Goal: Transaction & Acquisition: Obtain resource

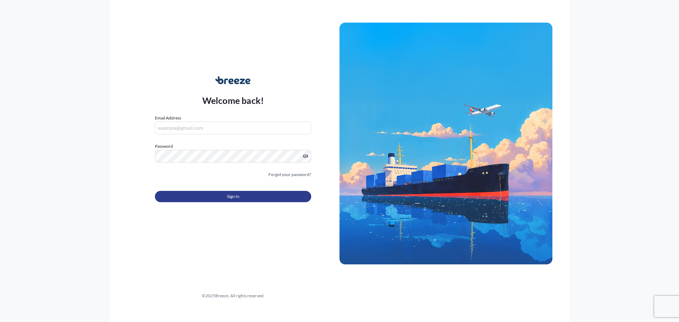
type input "[PERSON_NAME][EMAIL_ADDRESS][PERSON_NAME][DOMAIN_NAME]"
click at [241, 196] on button "Sign In" at bounding box center [233, 196] width 156 height 11
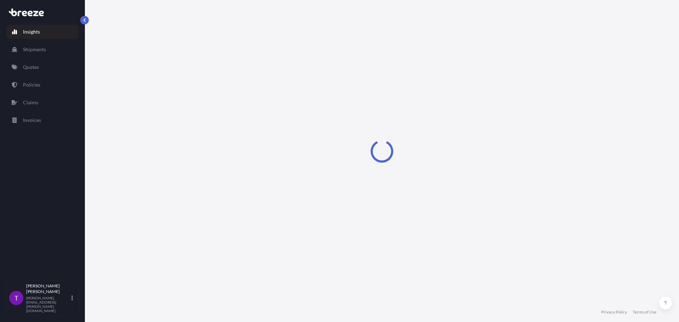
select select "2025"
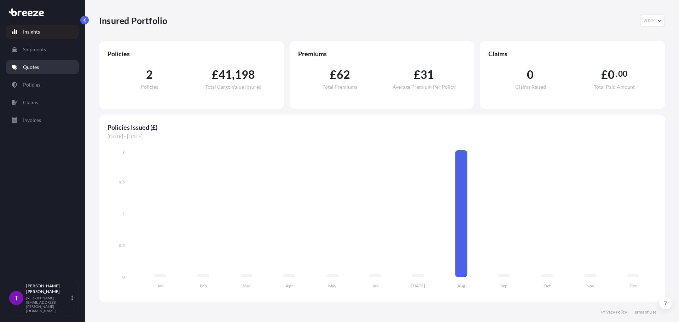
click at [39, 71] on link "Quotes" at bounding box center [42, 67] width 73 height 14
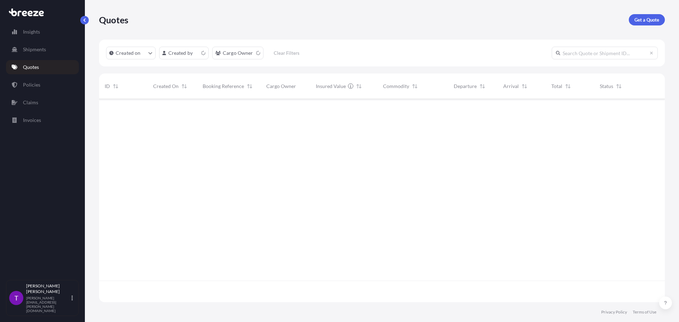
scroll to position [202, 560]
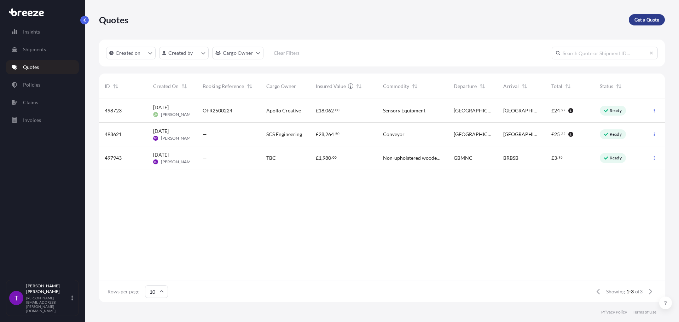
click at [643, 19] on p "Get a Quote" at bounding box center [646, 19] width 25 height 7
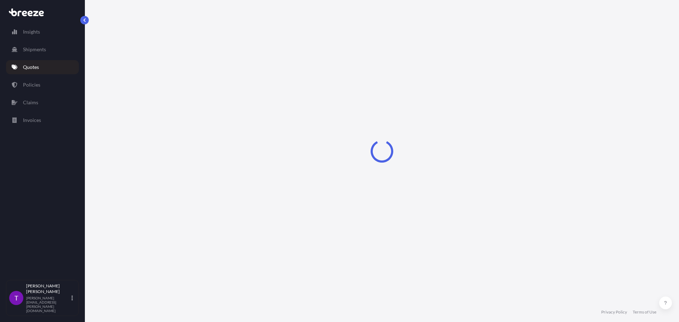
select select "Sea"
select select "1"
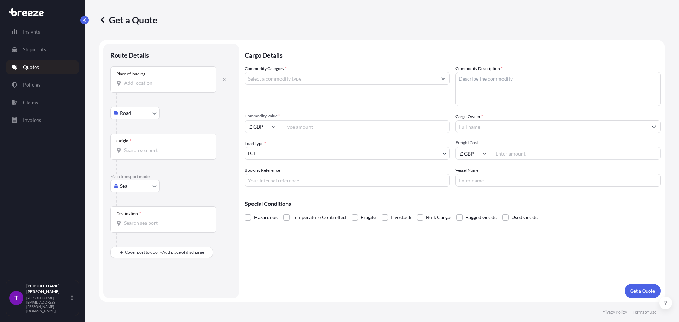
click at [133, 86] on input "Place of loading" at bounding box center [165, 83] width 83 height 7
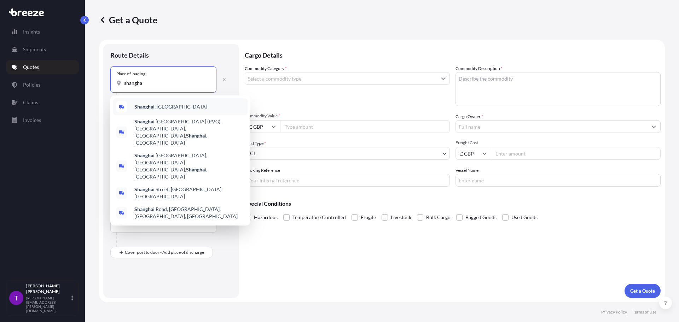
click at [151, 107] on b "Shangha" at bounding box center [143, 107] width 19 height 6
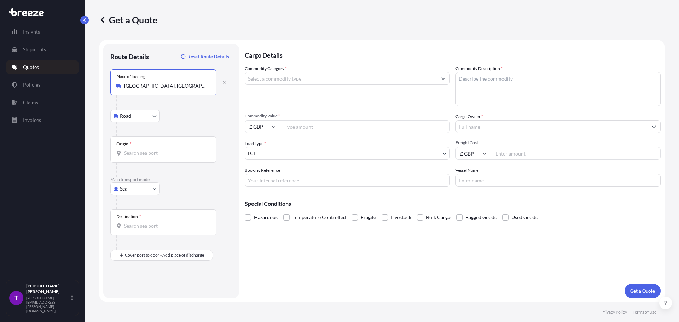
type input "[GEOGRAPHIC_DATA], [GEOGRAPHIC_DATA]"
click at [140, 149] on div "Origin *" at bounding box center [163, 149] width 106 height 26
click at [140, 150] on input "Origin *" at bounding box center [165, 153] width 83 height 7
type input "CNSGH - [GEOGRAPHIC_DATA], [GEOGRAPHIC_DATA]"
click at [139, 230] on div "Destination *" at bounding box center [163, 222] width 106 height 26
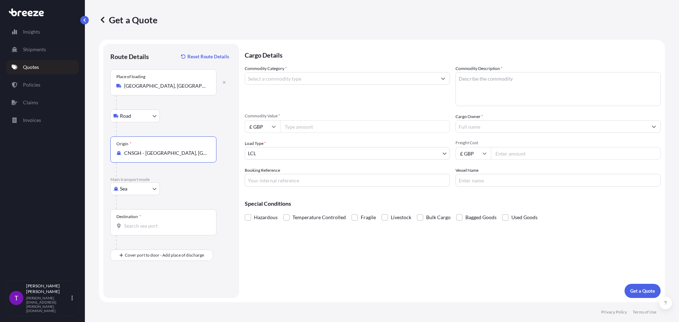
click at [139, 229] on input "Destination *" at bounding box center [165, 225] width 83 height 7
type input "ESVLC - [GEOGRAPHIC_DATA], [GEOGRAPHIC_DATA]"
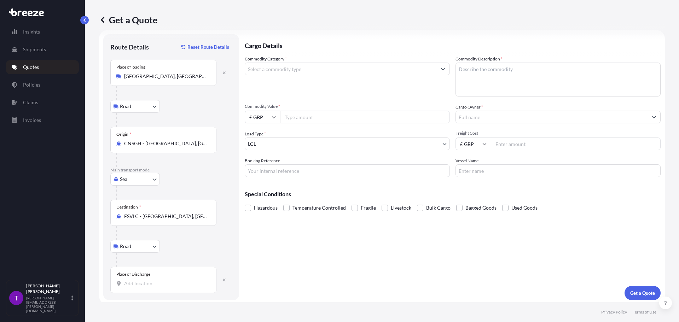
scroll to position [12, 0]
click at [145, 283] on input "Place of Discharge" at bounding box center [165, 281] width 83 height 7
drag, startPoint x: 133, startPoint y: 285, endPoint x: 123, endPoint y: 282, distance: 10.6
click at [133, 285] on input "Place of Discharge" at bounding box center [165, 281] width 83 height 7
click at [155, 281] on input "Place of Discharge" at bounding box center [165, 281] width 83 height 7
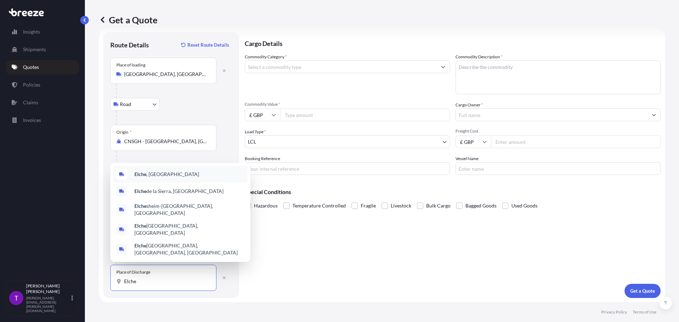
click at [147, 178] on span "Elche , [GEOGRAPHIC_DATA]" at bounding box center [166, 174] width 65 height 7
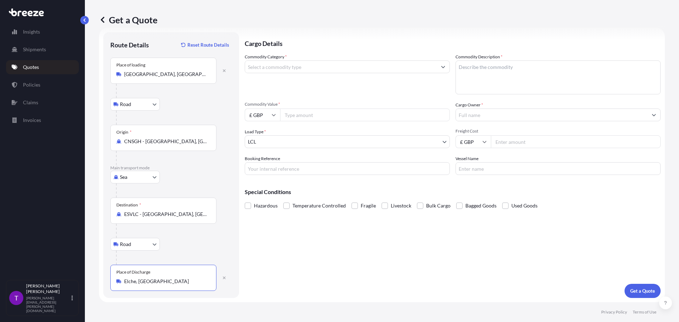
type input "Elche, [GEOGRAPHIC_DATA]"
click at [302, 67] on input "Commodity Category *" at bounding box center [341, 66] width 192 height 13
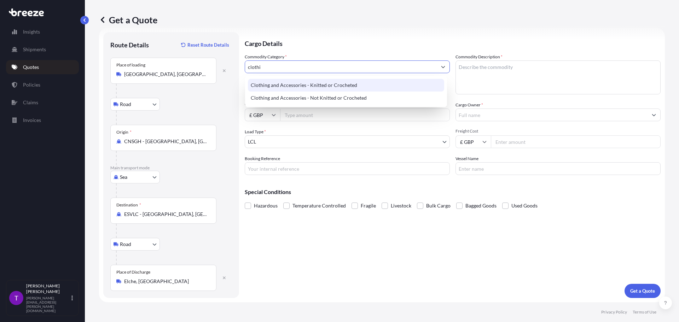
click at [296, 87] on div "Clothing and Accessories - Knitted or Crocheted" at bounding box center [346, 85] width 196 height 13
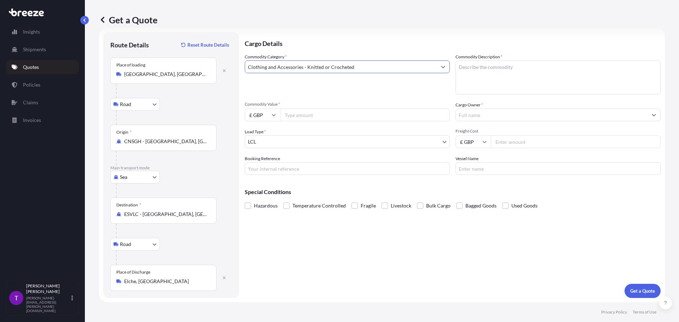
click at [438, 67] on button "Show suggestions" at bounding box center [443, 66] width 13 height 13
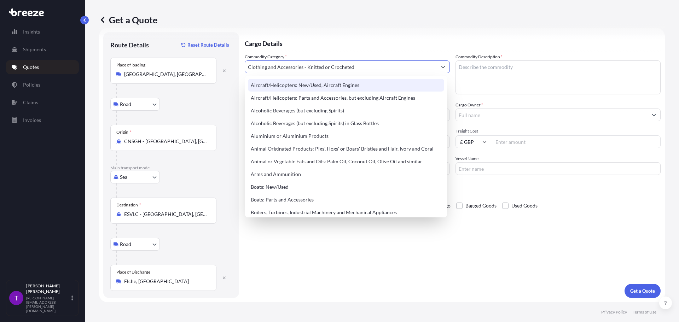
drag, startPoint x: 363, startPoint y: 67, endPoint x: 197, endPoint y: 52, distance: 167.2
click at [197, 52] on form "Route Details Reset Route Details Place of loading [GEOGRAPHIC_DATA], [GEOGRAPH…" at bounding box center [382, 165] width 566 height 274
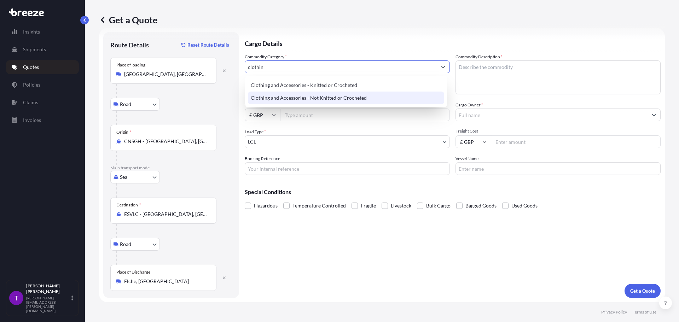
click at [285, 98] on div "Clothing and Accessories - Not Knitted or Crocheted" at bounding box center [346, 98] width 196 height 13
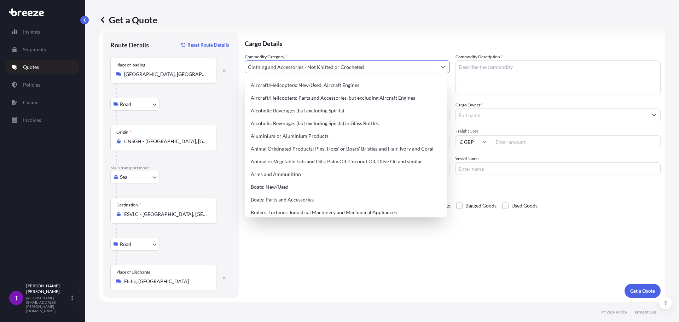
click at [441, 68] on icon "Show suggestions" at bounding box center [443, 67] width 4 height 2
drag, startPoint x: 374, startPoint y: 70, endPoint x: 156, endPoint y: 69, distance: 218.2
click at [156, 69] on form "Route Details Reset Route Details Place of loading [GEOGRAPHIC_DATA], [GEOGRAPH…" at bounding box center [382, 165] width 566 height 274
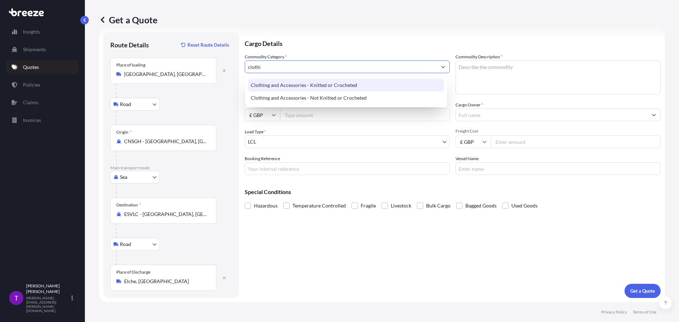
click at [294, 79] on div "Clothing and Accessories - Knitted or Crocheted" at bounding box center [346, 85] width 196 height 13
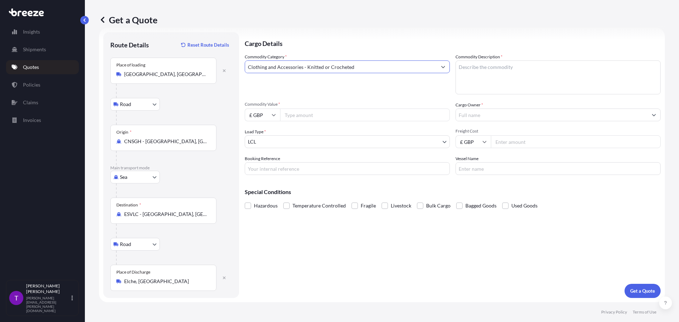
type input "Clothing and Accessories - Knitted or Crocheted"
click at [476, 68] on textarea "Commodity Description *" at bounding box center [557, 77] width 205 height 34
type textarea "Clothing"
click at [301, 118] on input "Commodity Value *" at bounding box center [365, 115] width 170 height 13
click at [271, 115] on input "£ GBP" at bounding box center [262, 115] width 35 height 13
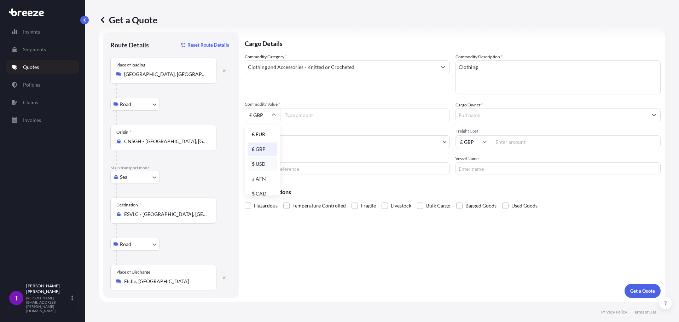
click at [263, 166] on div "$ USD" at bounding box center [262, 163] width 30 height 13
type input "$ USD"
click at [294, 116] on input "Commodity Value *" at bounding box center [365, 115] width 170 height 13
type input "621.50"
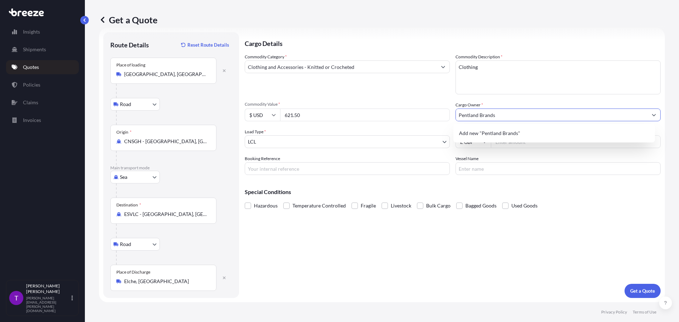
type input "Pentland Brands"
click at [519, 139] on input "Freight Cost" at bounding box center [576, 141] width 170 height 13
type input "6"
click at [516, 139] on input "Freight Cost" at bounding box center [576, 141] width 170 height 13
type input "750.00"
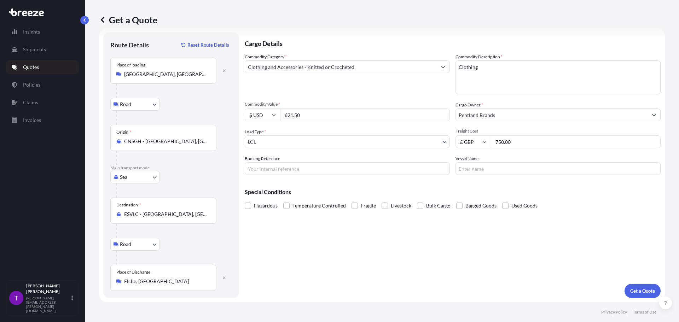
drag, startPoint x: 533, startPoint y: 143, endPoint x: 480, endPoint y: 136, distance: 53.1
click at [480, 136] on div "£ GBP 750.00" at bounding box center [557, 141] width 205 height 13
click at [104, 20] on icon at bounding box center [102, 19] width 7 height 7
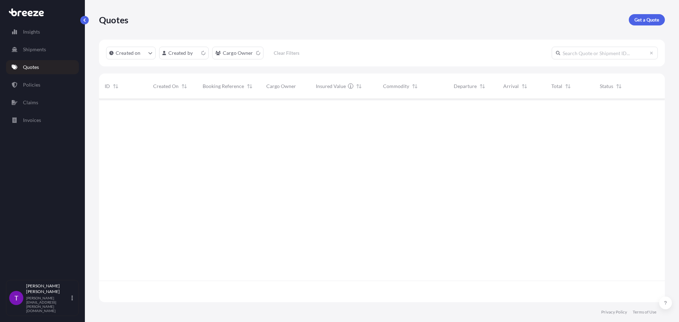
scroll to position [202, 560]
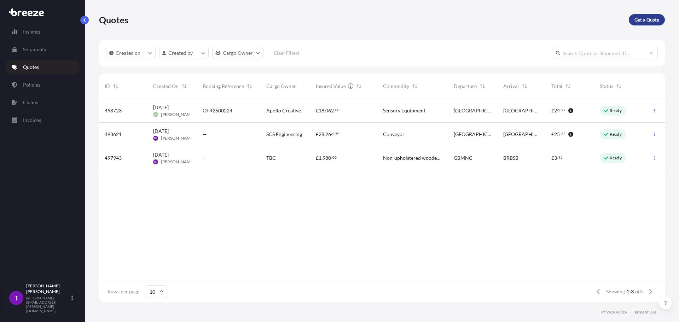
click at [654, 21] on p "Get a Quote" at bounding box center [646, 19] width 25 height 7
select select "Sea"
select select "1"
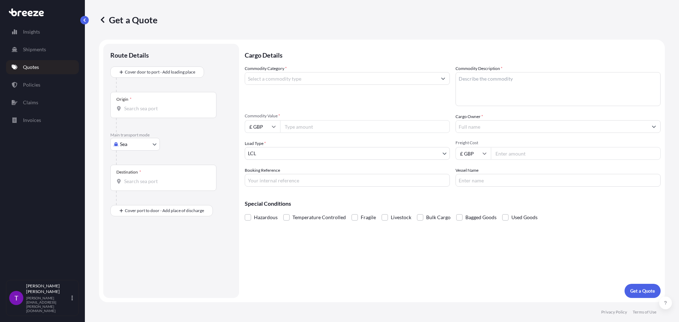
click at [148, 144] on body "Insights Shipments Quotes Policies Claims Invoices T [PERSON_NAME] [PERSON_NAME…" at bounding box center [339, 161] width 679 height 322
click at [138, 191] on div "Road" at bounding box center [135, 188] width 44 height 13
select select "Road"
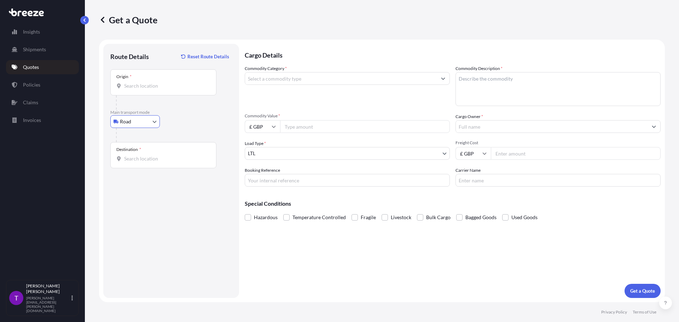
click at [138, 90] on div "Origin *" at bounding box center [163, 82] width 106 height 26
click at [138, 89] on input "Origin *" at bounding box center [165, 85] width 83 height 7
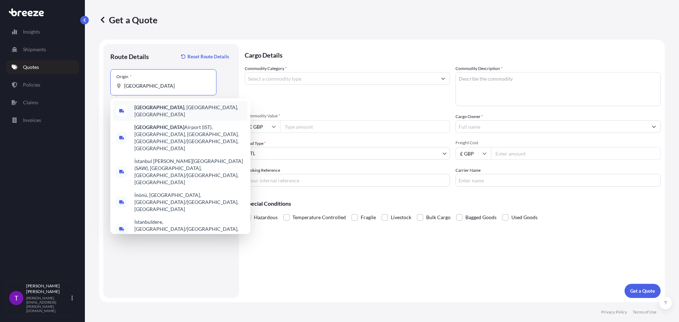
click at [157, 113] on div "[GEOGRAPHIC_DATA] , [GEOGRAPHIC_DATA], [GEOGRAPHIC_DATA]" at bounding box center [180, 111] width 134 height 20
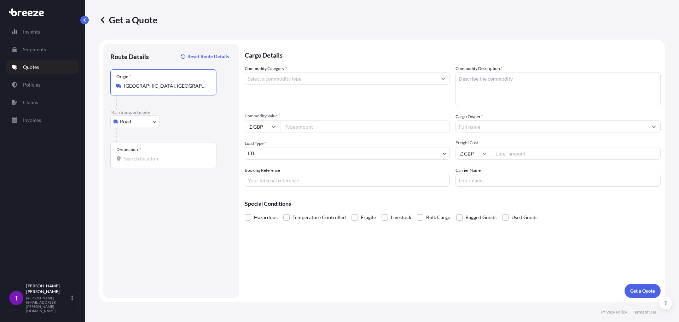
type input "[GEOGRAPHIC_DATA], [GEOGRAPHIC_DATA], [GEOGRAPHIC_DATA]"
click at [138, 157] on input "Destination *" at bounding box center [165, 158] width 83 height 7
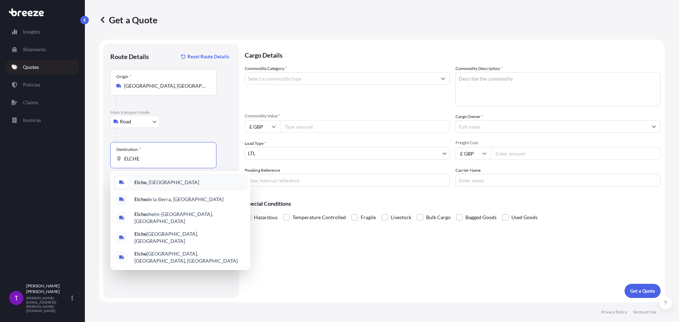
click at [149, 184] on span "Elche , [GEOGRAPHIC_DATA]" at bounding box center [166, 182] width 65 height 7
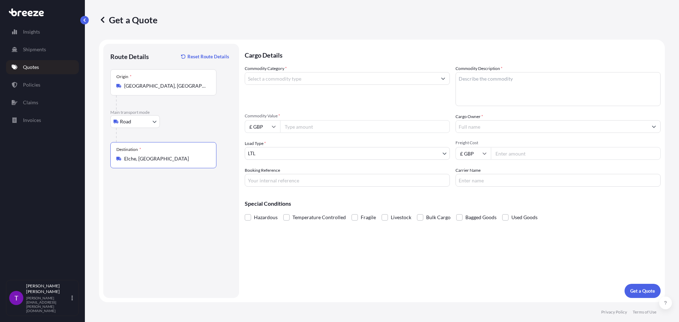
type input "Elche, [GEOGRAPHIC_DATA]"
click at [288, 81] on input "Commodity Category *" at bounding box center [341, 78] width 192 height 13
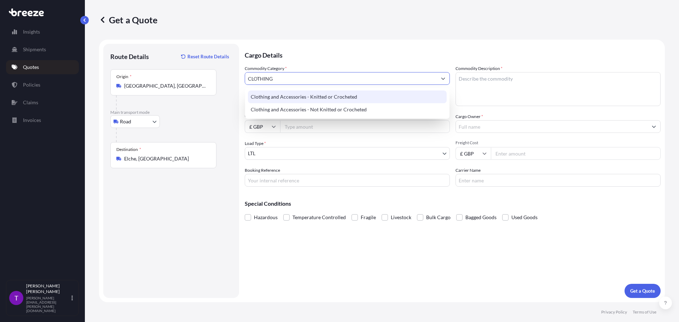
click at [298, 100] on div "Clothing and Accessories - Knitted or Crocheted" at bounding box center [347, 97] width 199 height 13
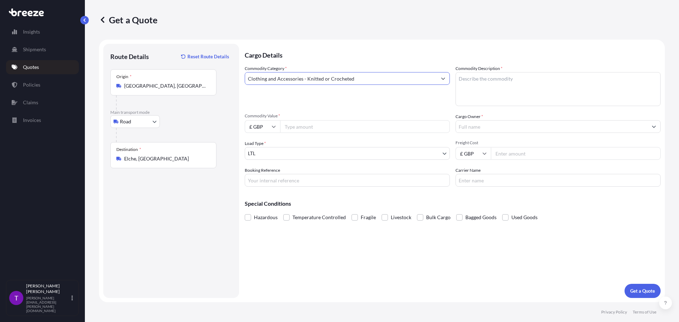
type input "Clothing and Accessories - Knitted or Crocheted"
click at [471, 78] on textarea "Commodity Description *" at bounding box center [557, 89] width 205 height 34
type textarea "c"
type textarea "Clothing"
click at [276, 127] on input "£ GBP" at bounding box center [262, 126] width 35 height 13
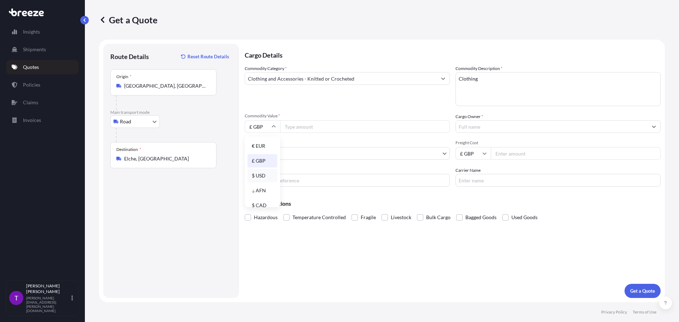
click at [265, 173] on div "$ USD" at bounding box center [262, 175] width 30 height 13
type input "$ USD"
drag, startPoint x: 298, startPoint y: 131, endPoint x: 297, endPoint y: 127, distance: 3.9
click at [297, 129] on input "Commodity Value *" at bounding box center [365, 126] width 170 height 13
type input "621.50"
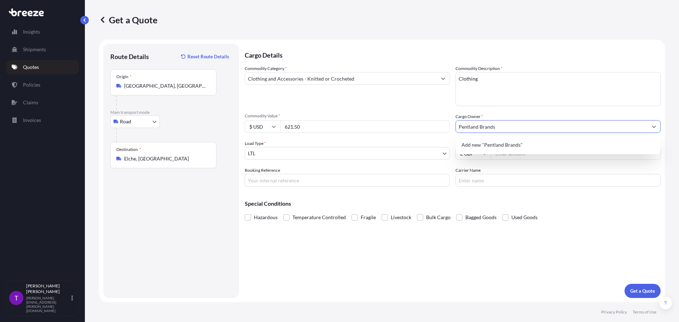
type input "Pentland Brands"
click at [378, 170] on div "Booking Reference" at bounding box center [347, 177] width 205 height 20
click at [513, 158] on input "Freight Cost" at bounding box center [576, 153] width 170 height 13
type input "720.00"
click at [464, 177] on input "Carrier Name" at bounding box center [557, 180] width 205 height 13
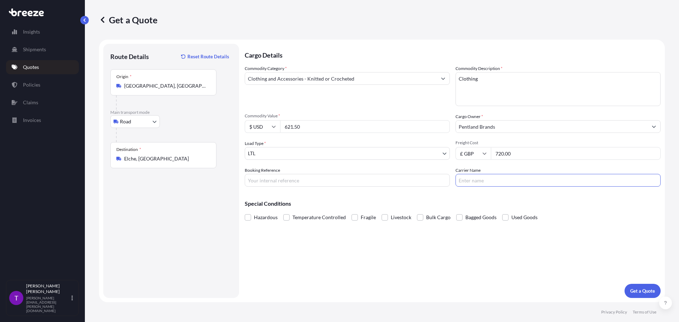
type input "e"
type input "Exomoon"
click at [639, 292] on p "Get a Quote" at bounding box center [642, 290] width 25 height 7
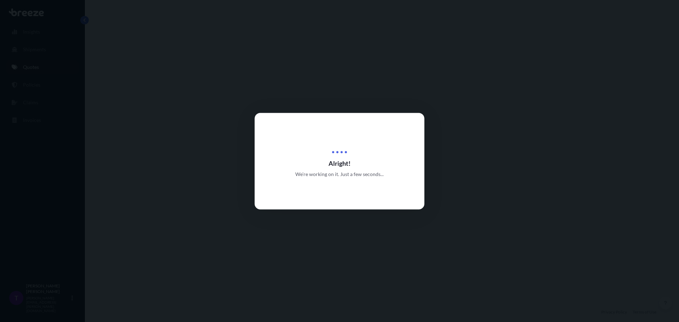
select select "Road"
select select "1"
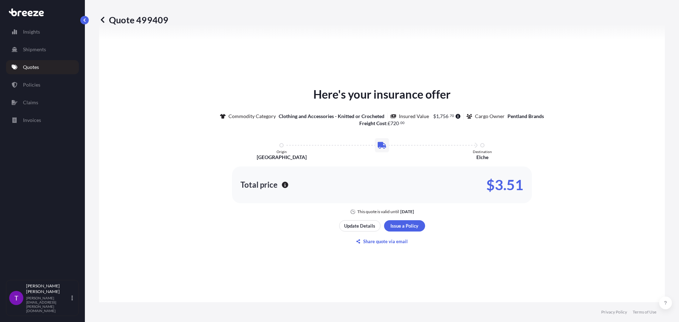
scroll to position [182, 0]
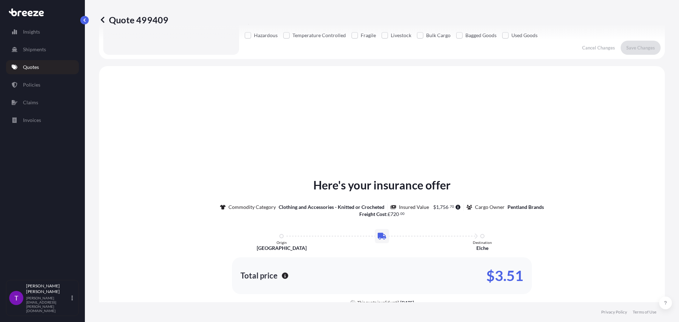
click at [102, 18] on icon at bounding box center [102, 19] width 7 height 7
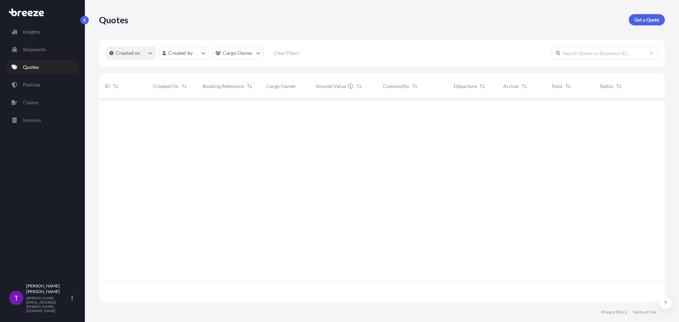
scroll to position [202, 560]
